Goal: Use online tool/utility: Utilize a website feature to perform a specific function

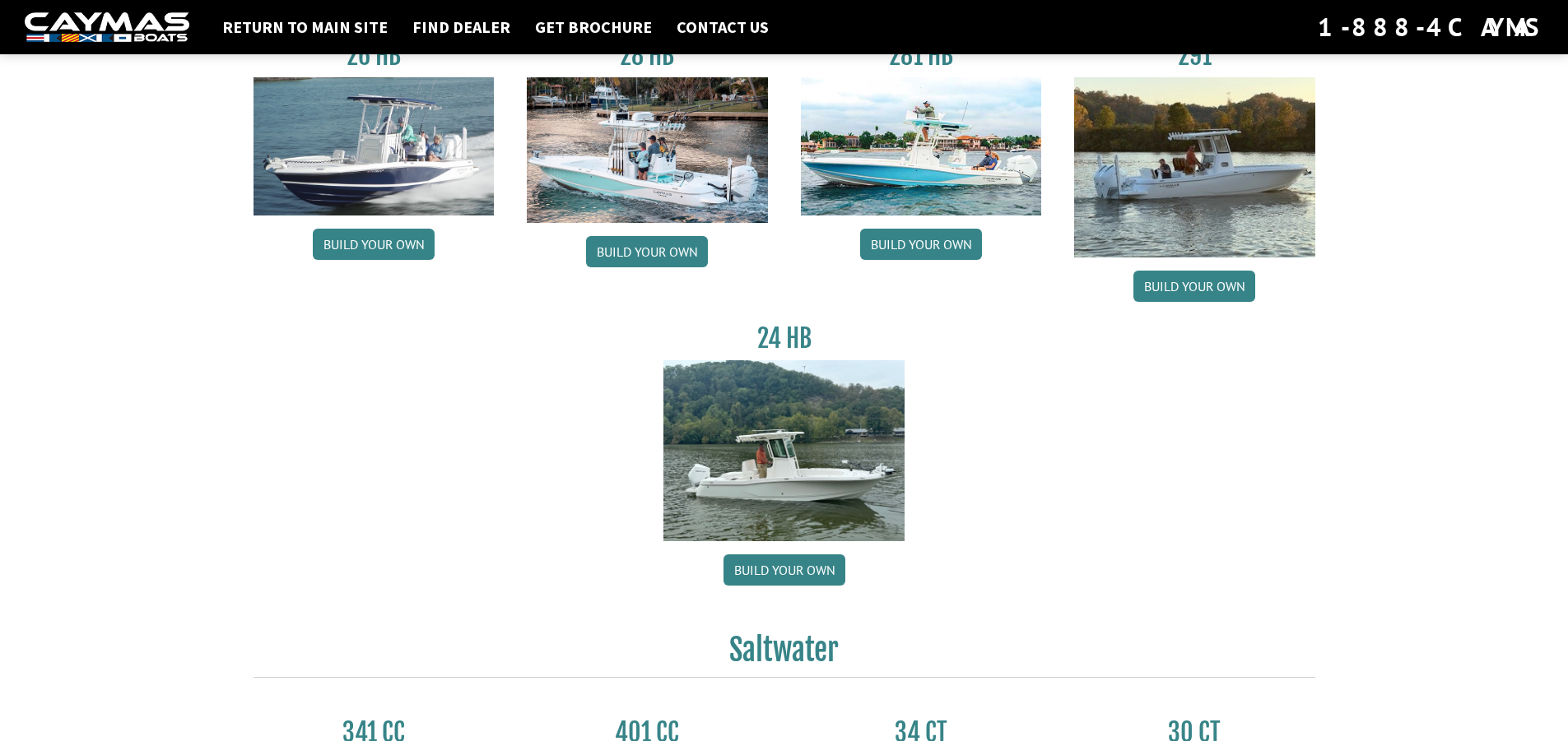
scroll to position [165, 0]
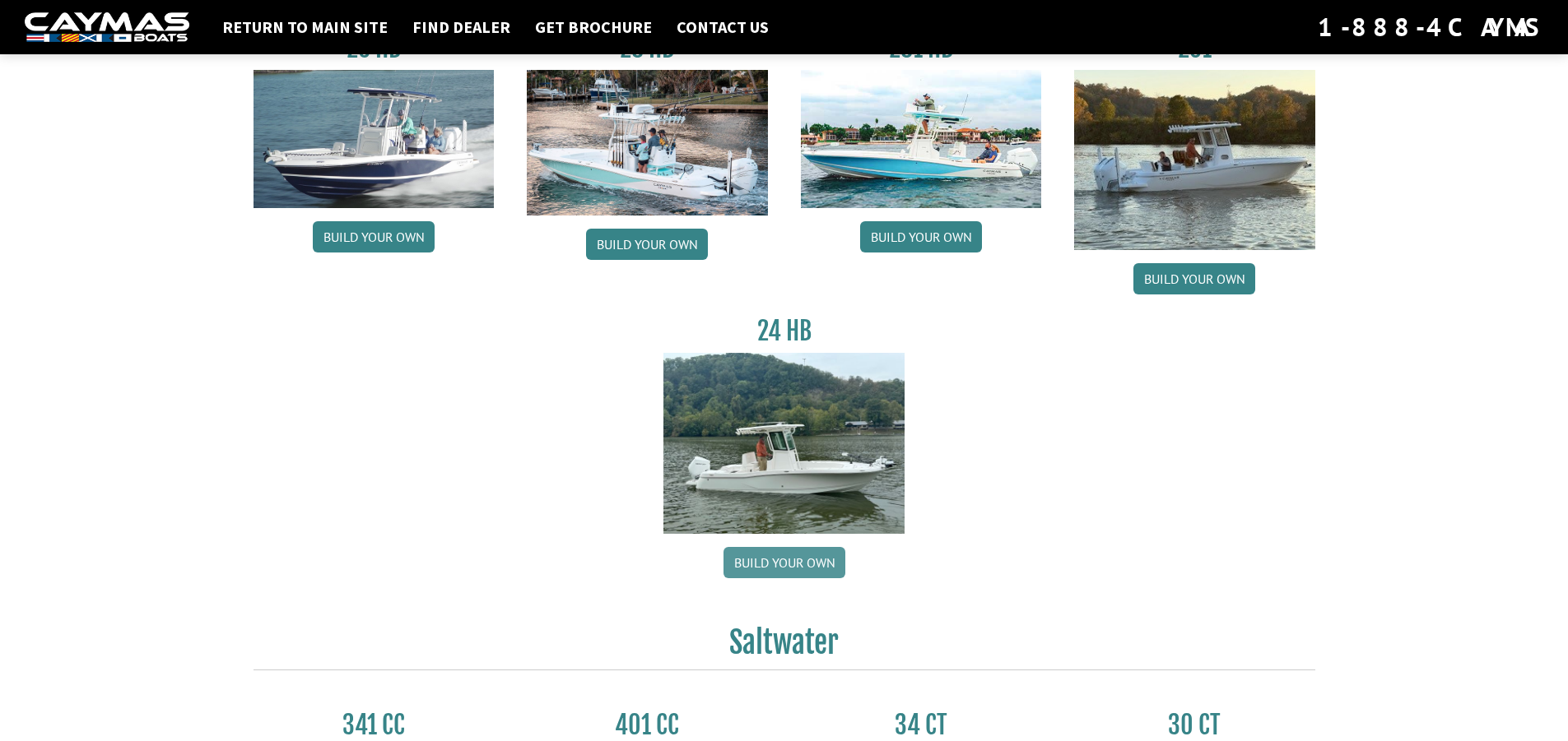
click at [799, 555] on link "Build your own" at bounding box center [784, 562] width 122 height 31
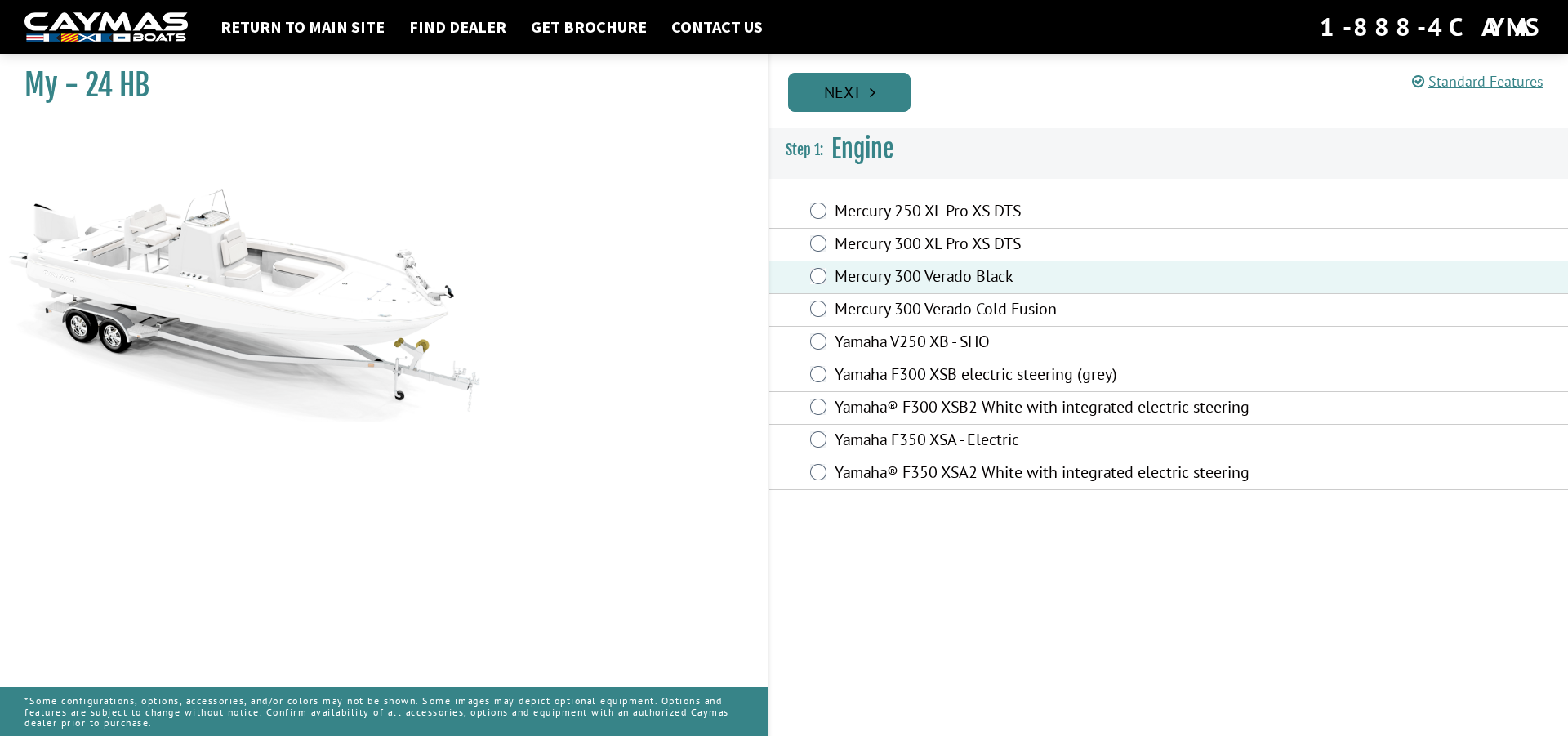
click at [884, 94] on link "Next" at bounding box center [849, 92] width 123 height 39
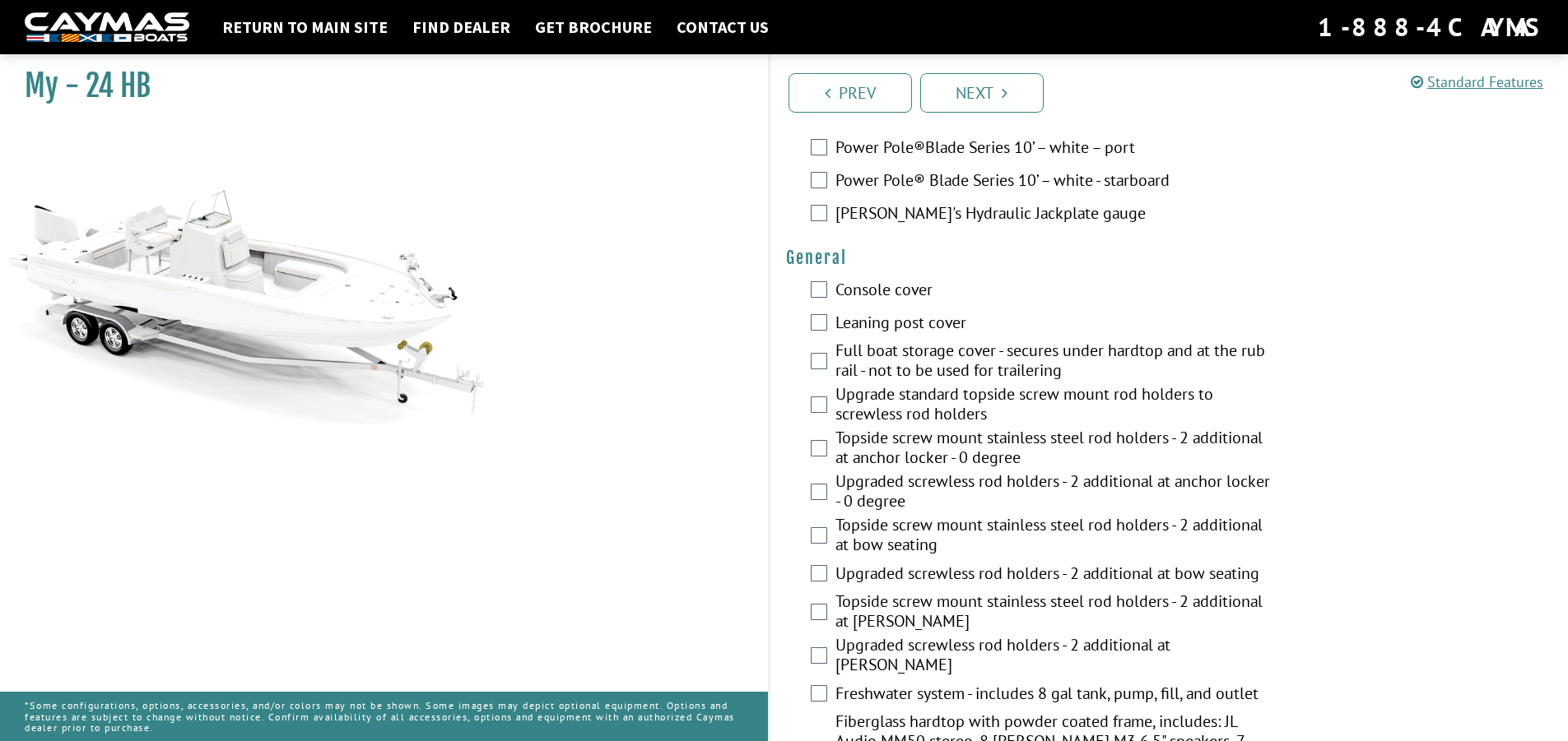
scroll to position [905, 0]
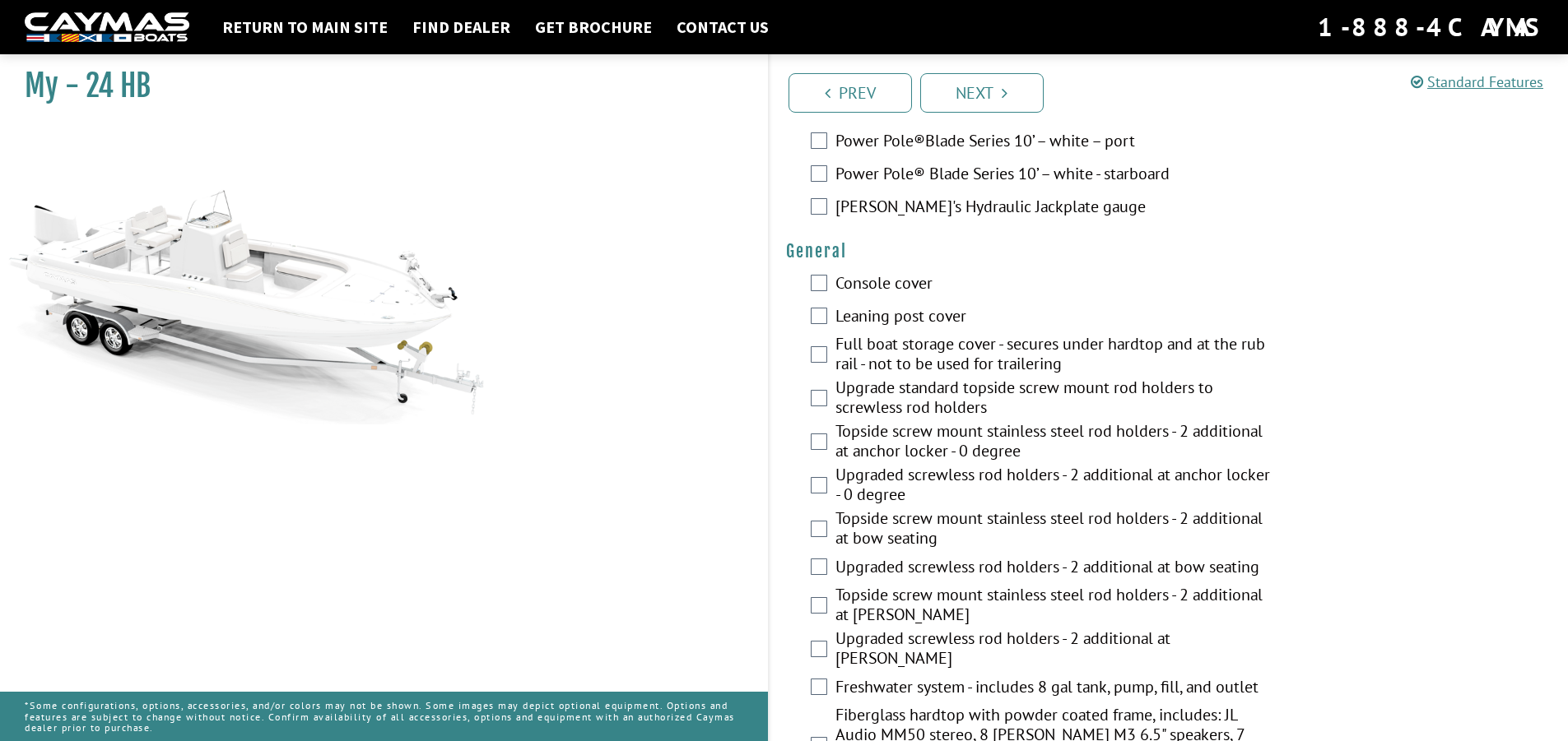
click at [828, 286] on div "Console cover" at bounding box center [1169, 284] width 799 height 33
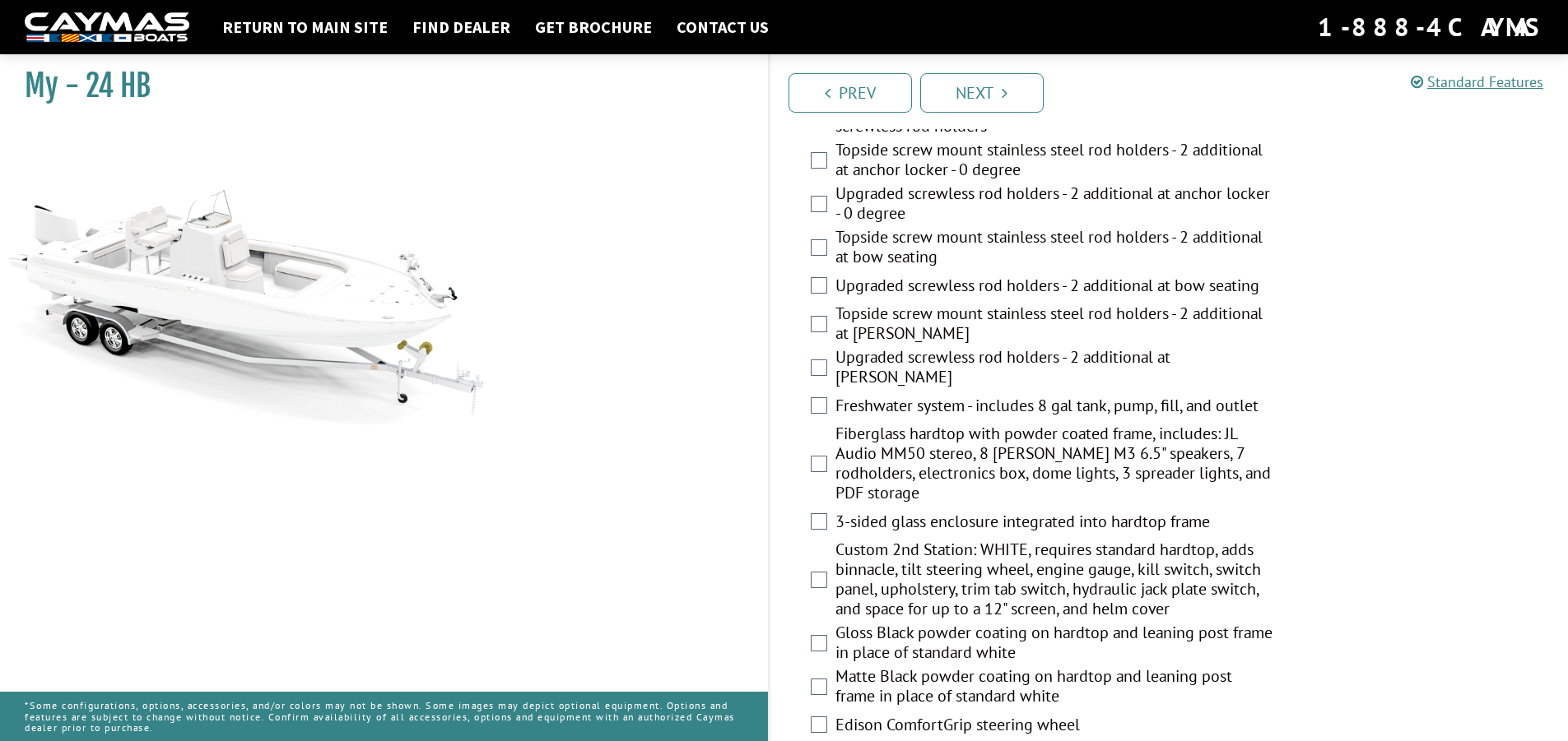
scroll to position [1234, 0]
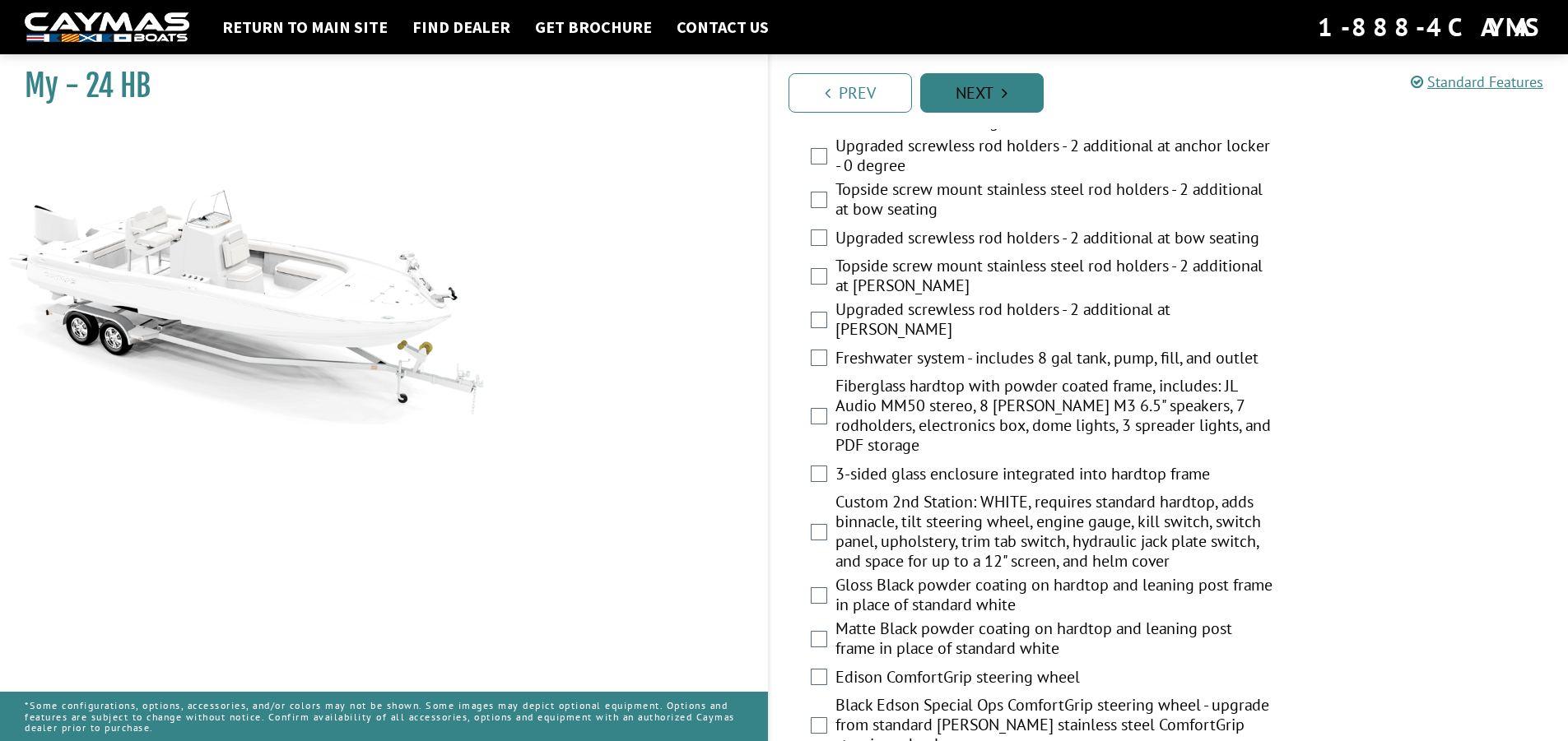
click at [969, 105] on link "Next" at bounding box center [982, 93] width 124 height 39
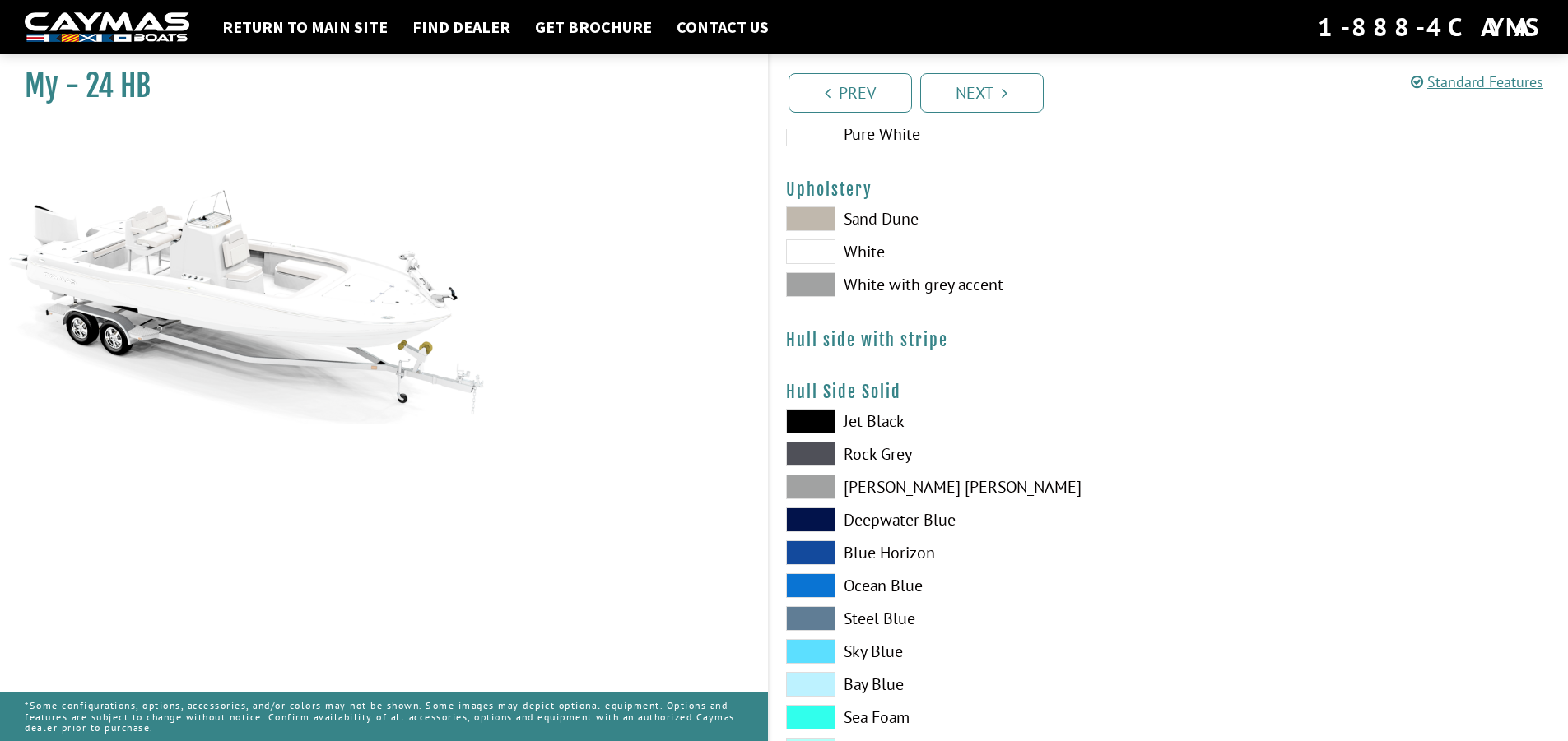
scroll to position [0, 0]
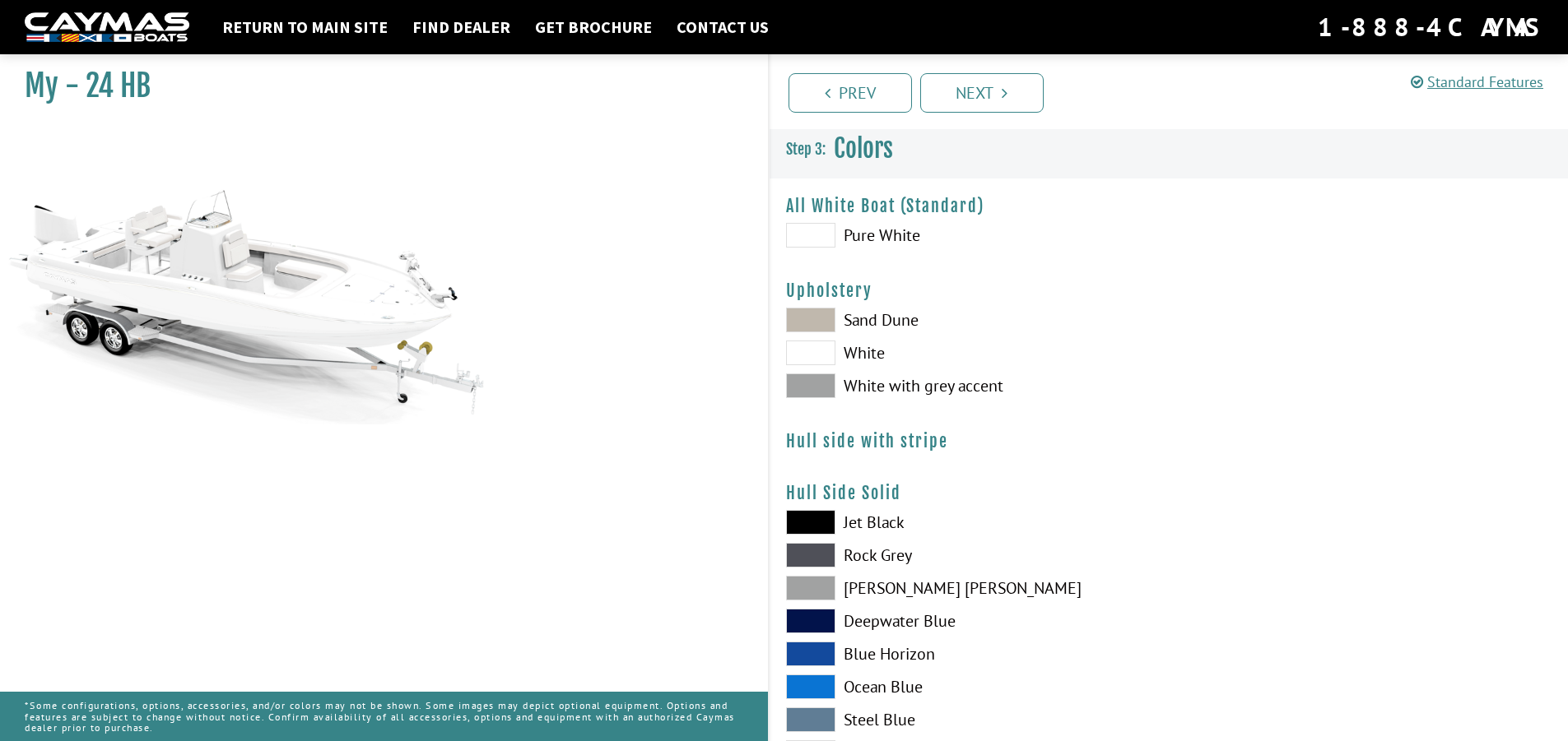
click at [816, 317] on span at bounding box center [811, 320] width 50 height 24
click at [805, 378] on span at bounding box center [811, 385] width 50 height 24
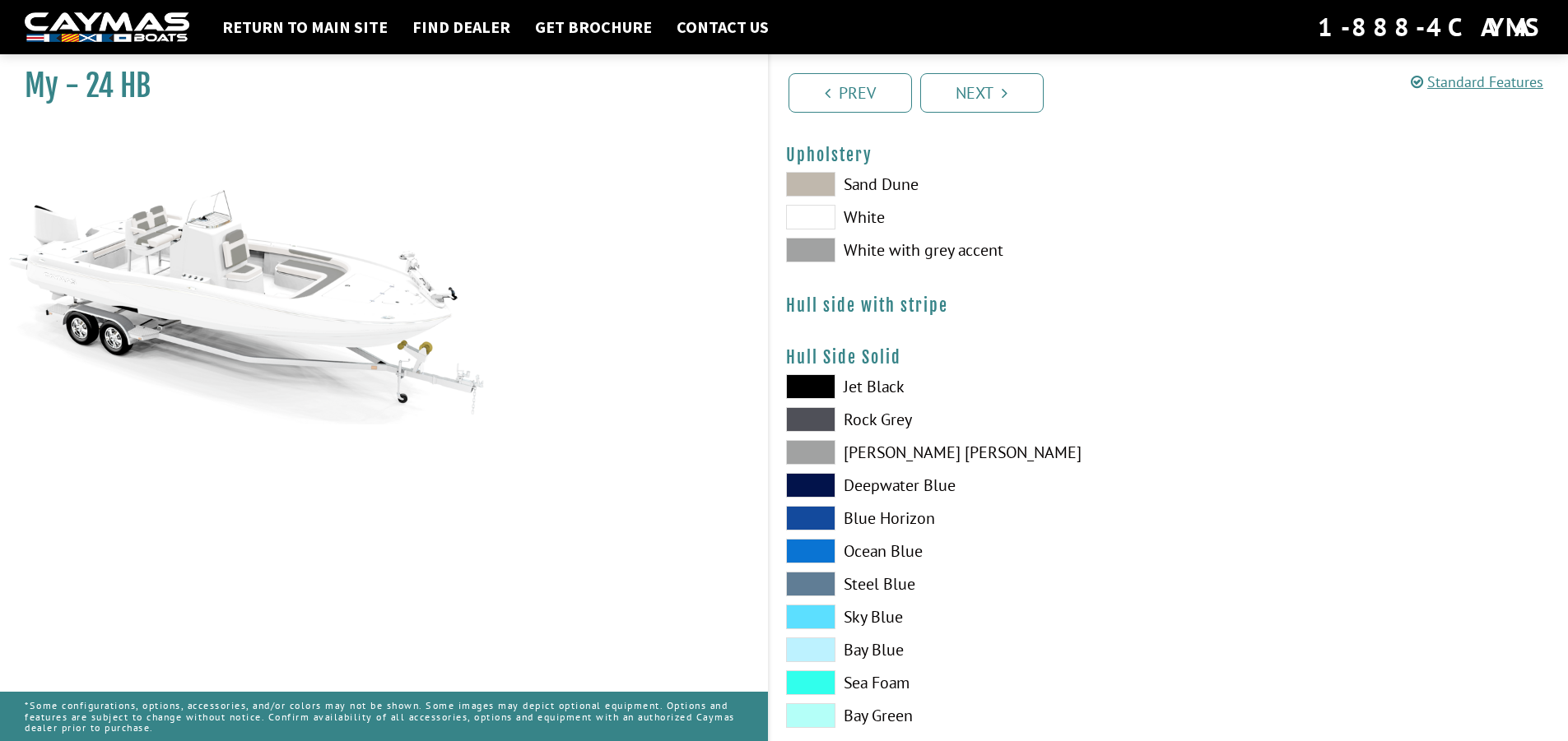
scroll to position [165, 0]
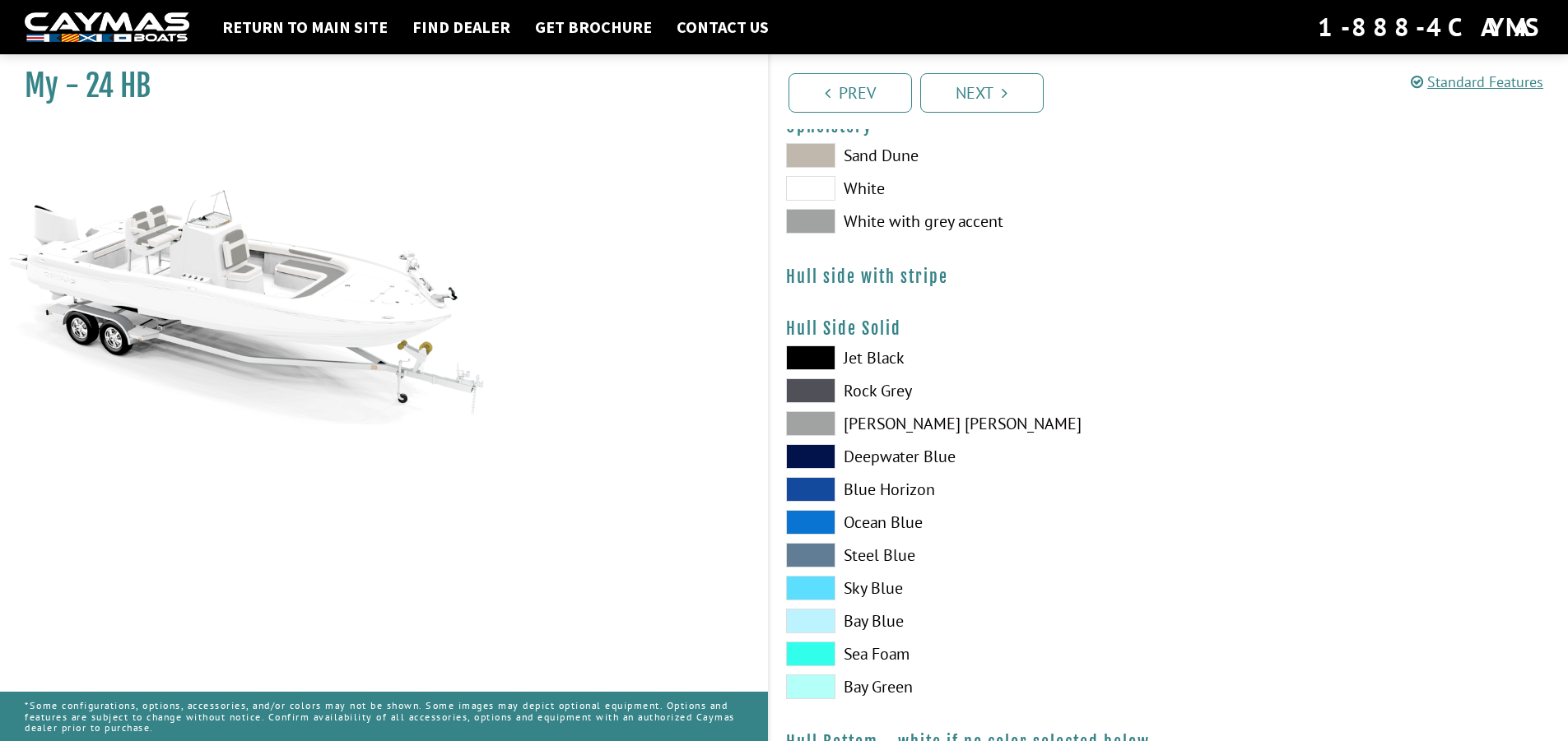
click at [817, 652] on span at bounding box center [811, 654] width 50 height 24
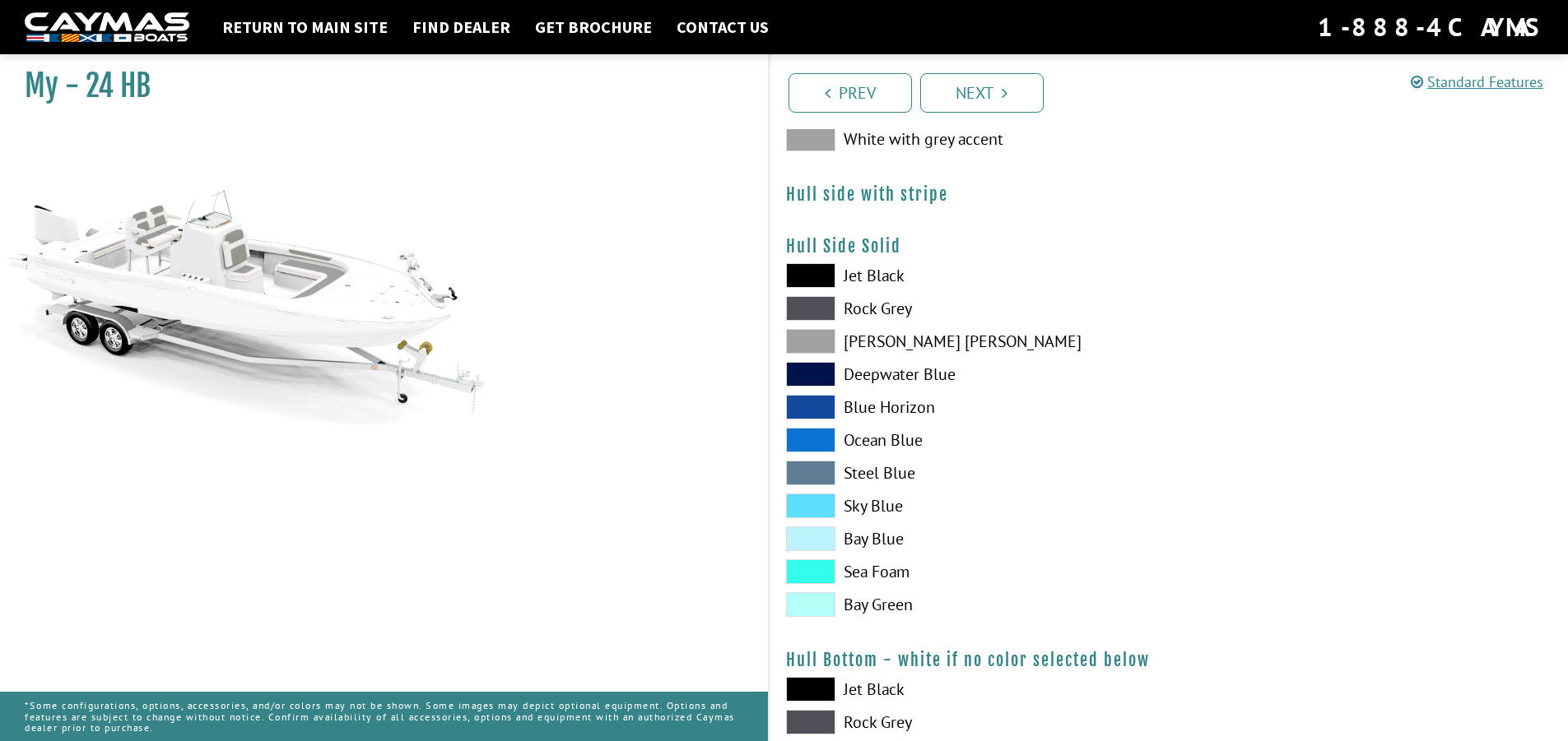
scroll to position [329, 0]
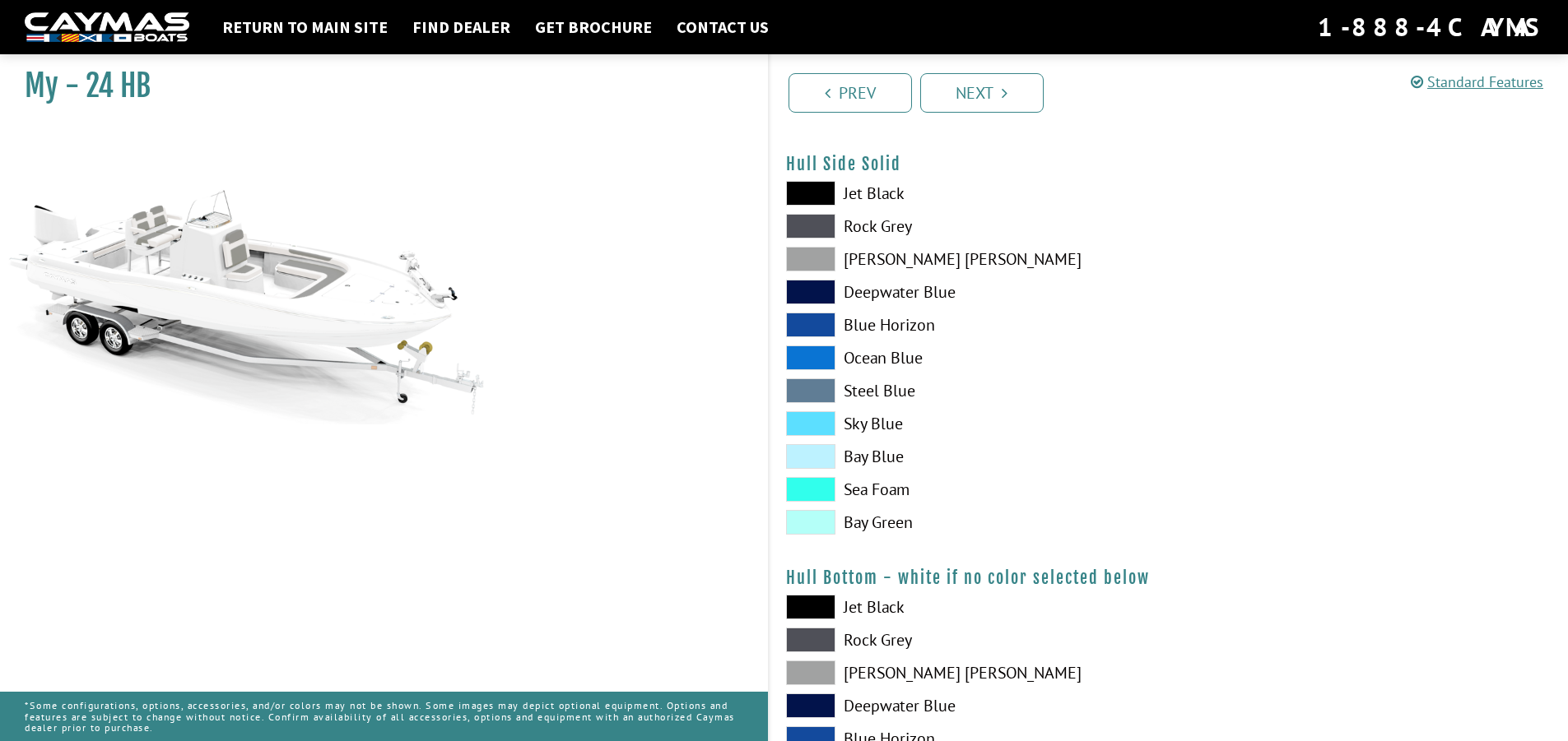
click at [809, 601] on span at bounding box center [811, 607] width 50 height 24
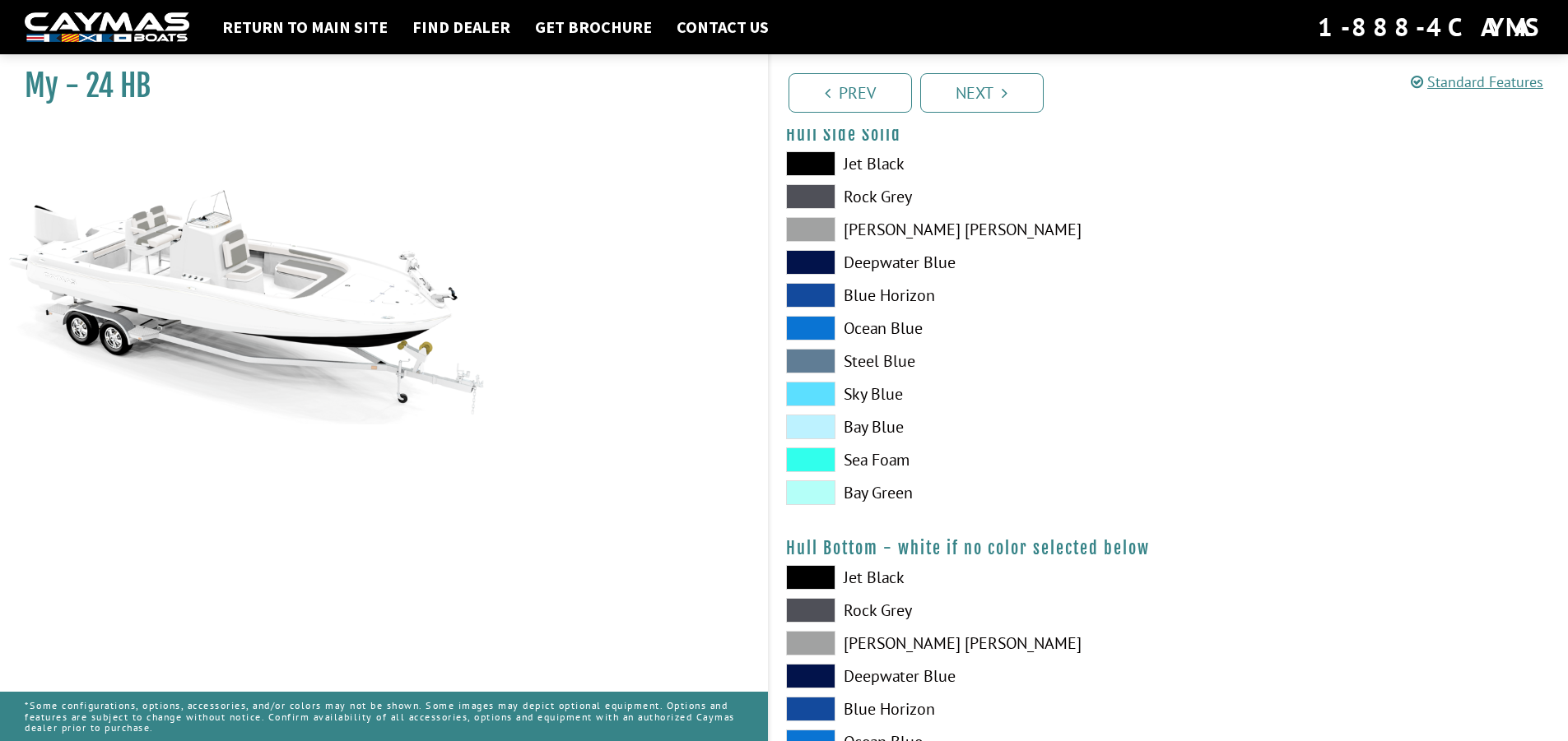
scroll to position [412, 0]
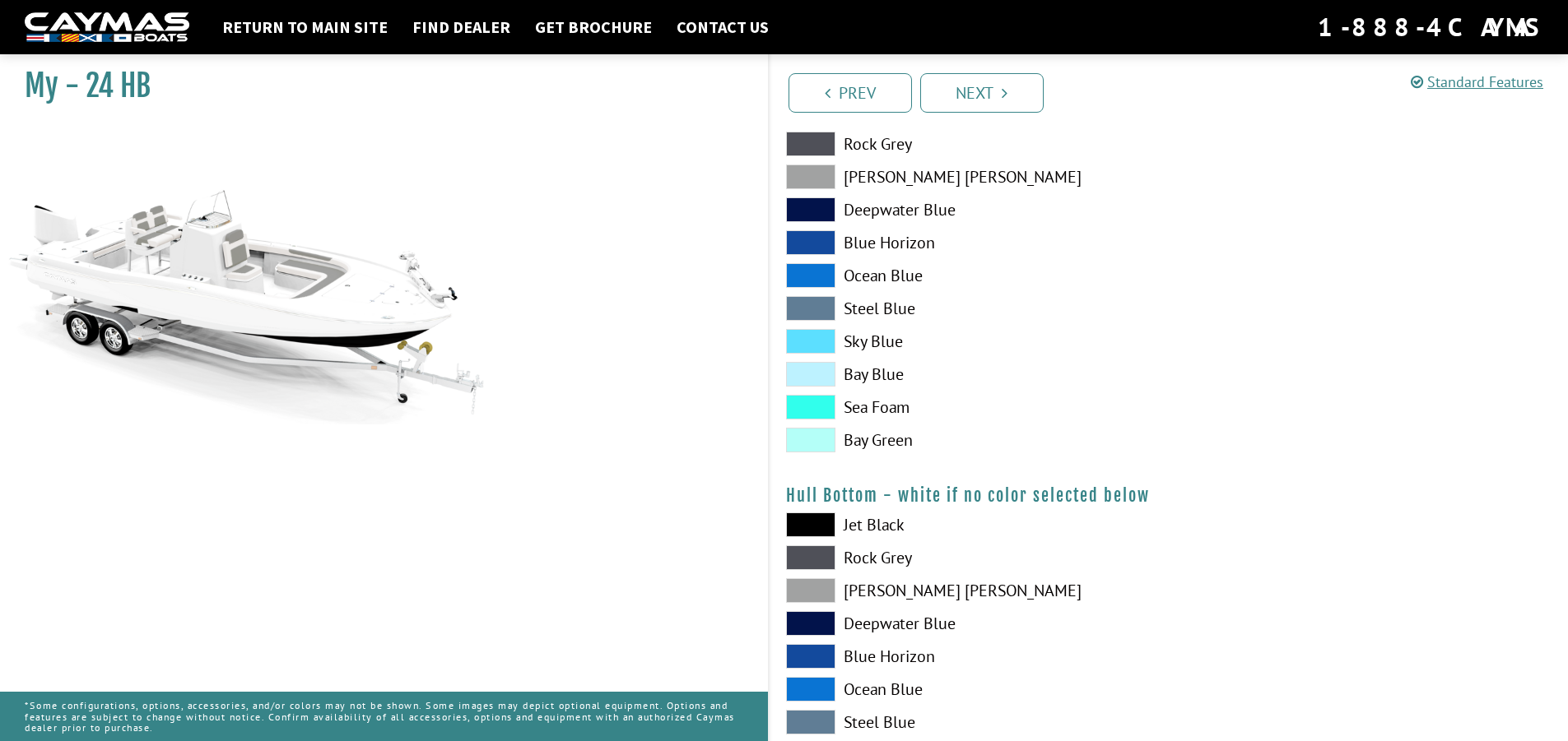
click at [807, 685] on span at bounding box center [811, 690] width 50 height 24
click at [813, 685] on span at bounding box center [811, 690] width 50 height 24
click at [814, 686] on span at bounding box center [811, 690] width 50 height 24
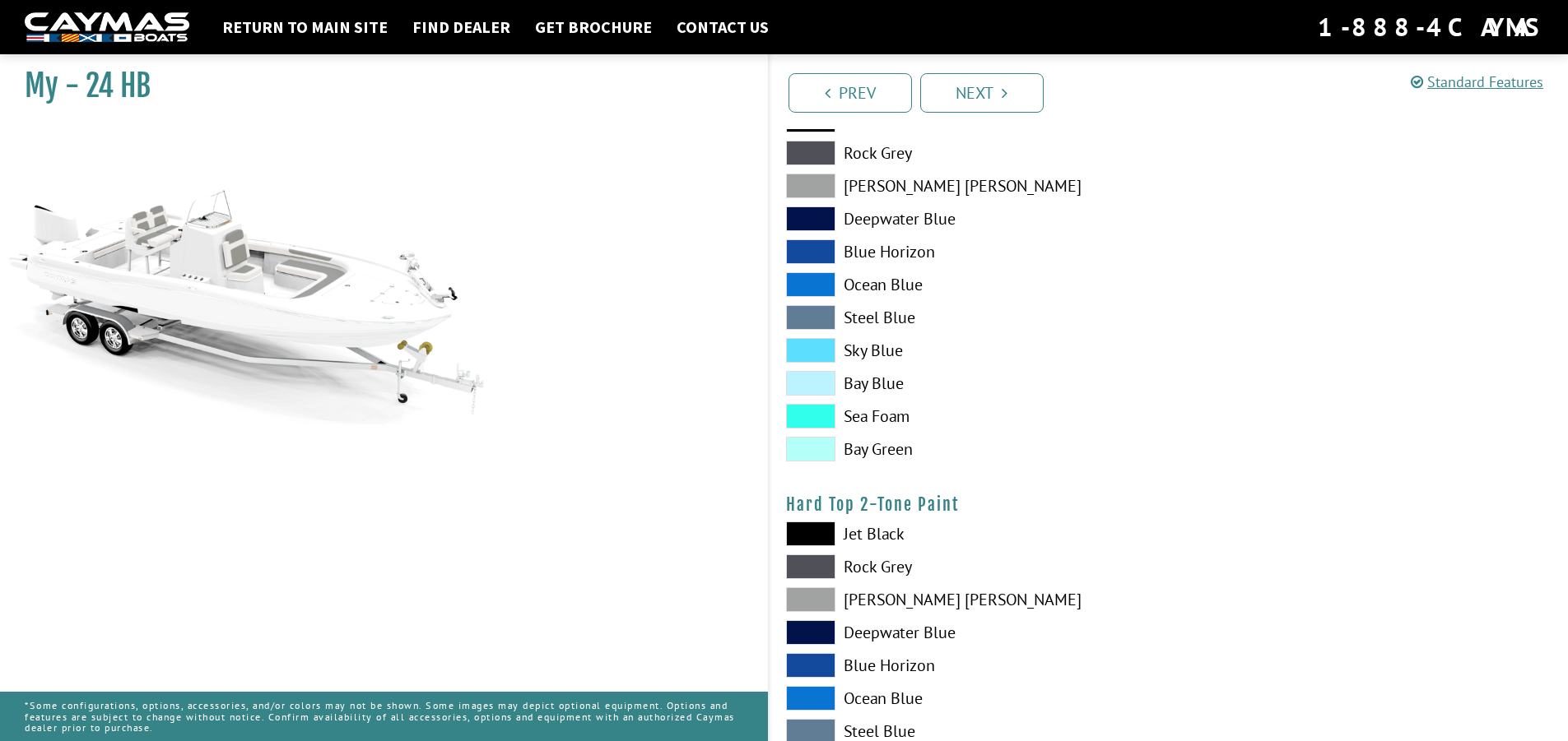
scroll to position [822, 0]
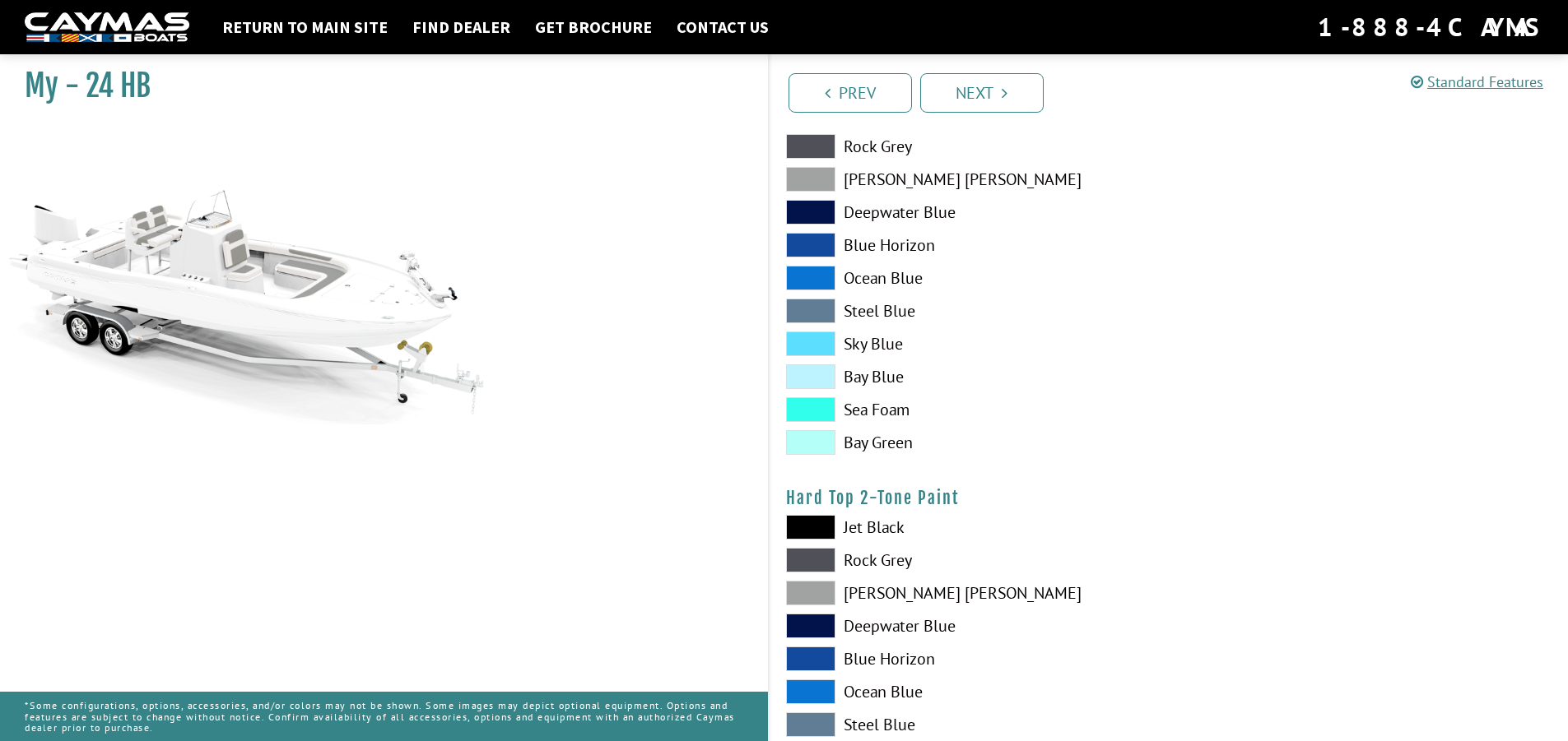
click at [817, 523] on span at bounding box center [811, 527] width 50 height 24
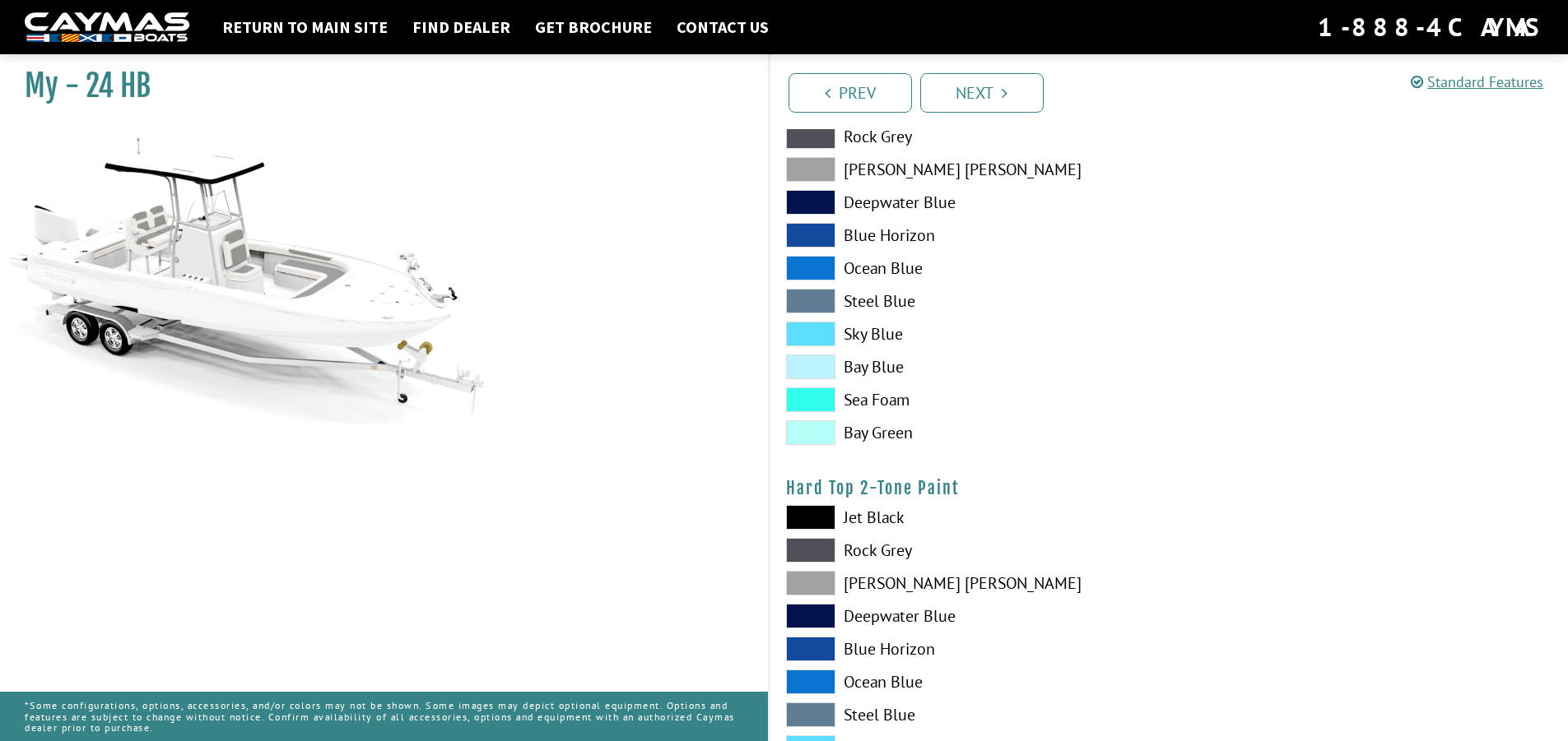
scroll to position [474, 0]
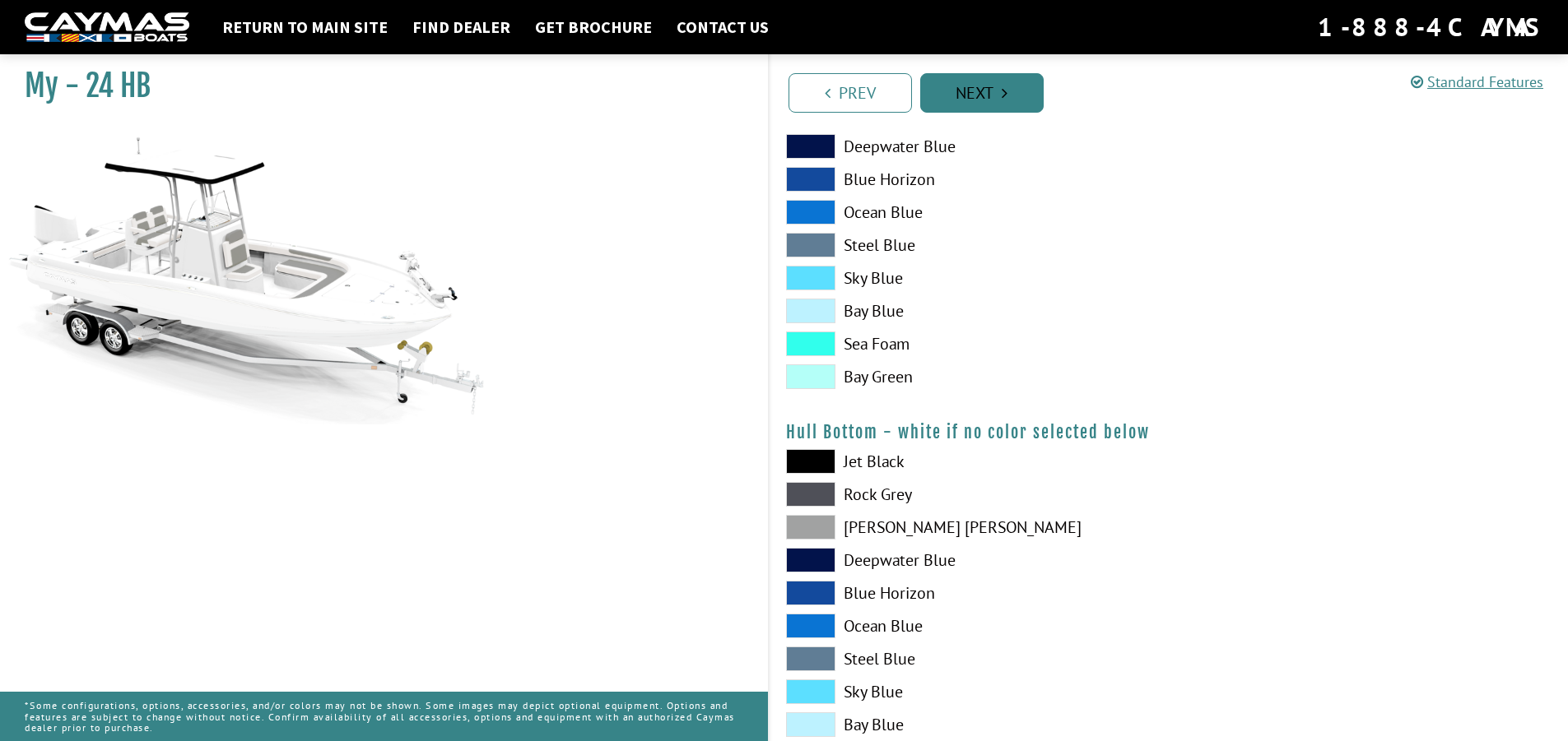
click at [972, 88] on link "Next" at bounding box center [982, 93] width 124 height 39
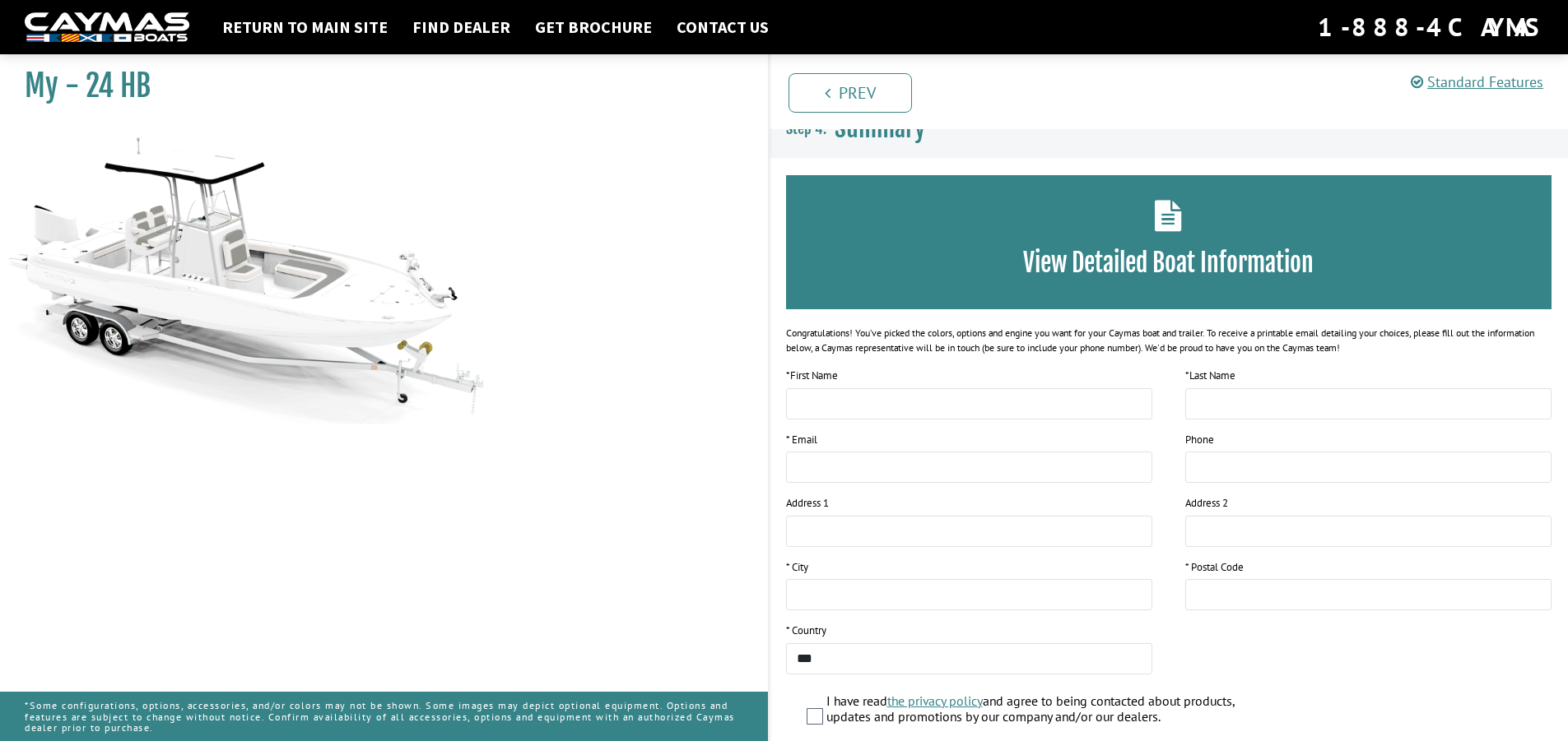
scroll to position [0, 0]
